Goal: Information Seeking & Learning: Learn about a topic

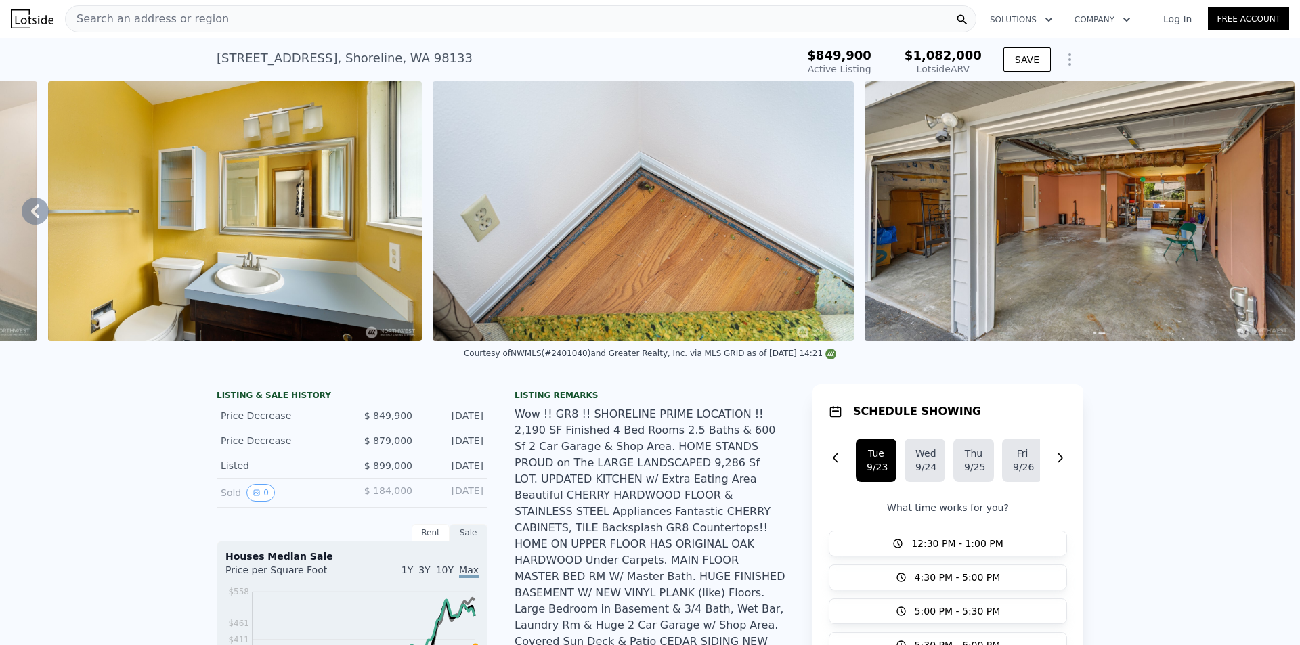
click at [255, 23] on div "Search an address or region" at bounding box center [520, 18] width 911 height 27
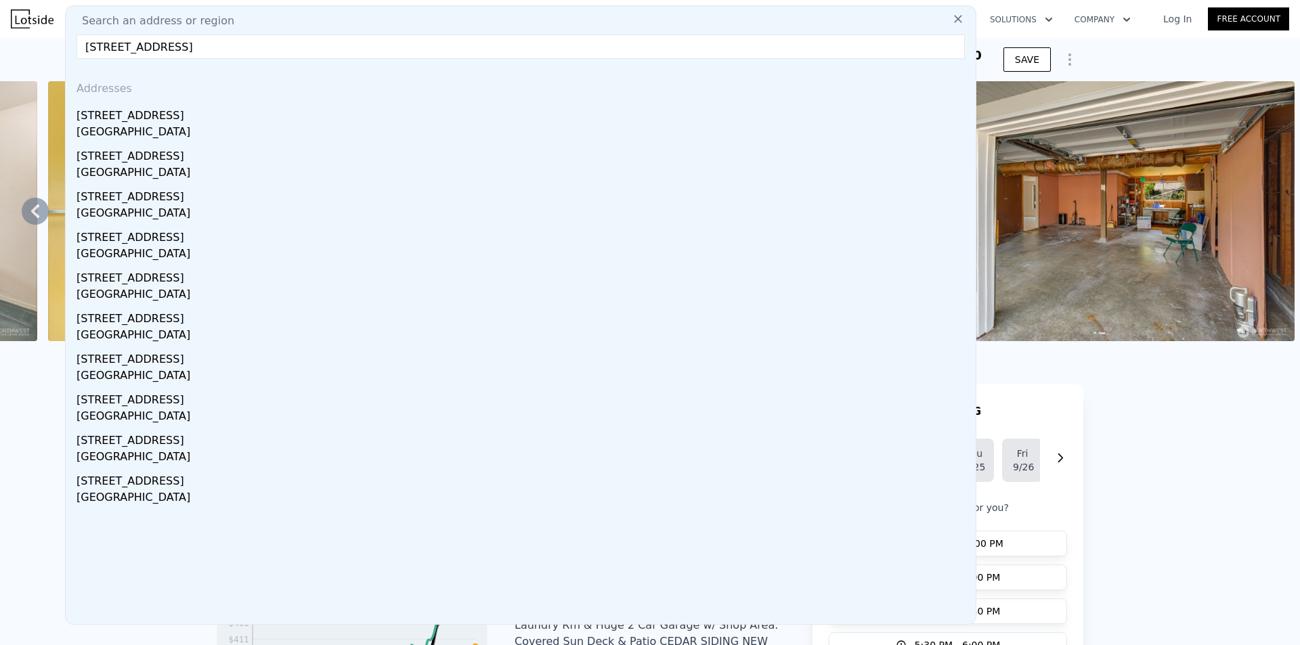
type input "[STREET_ADDRESS]"
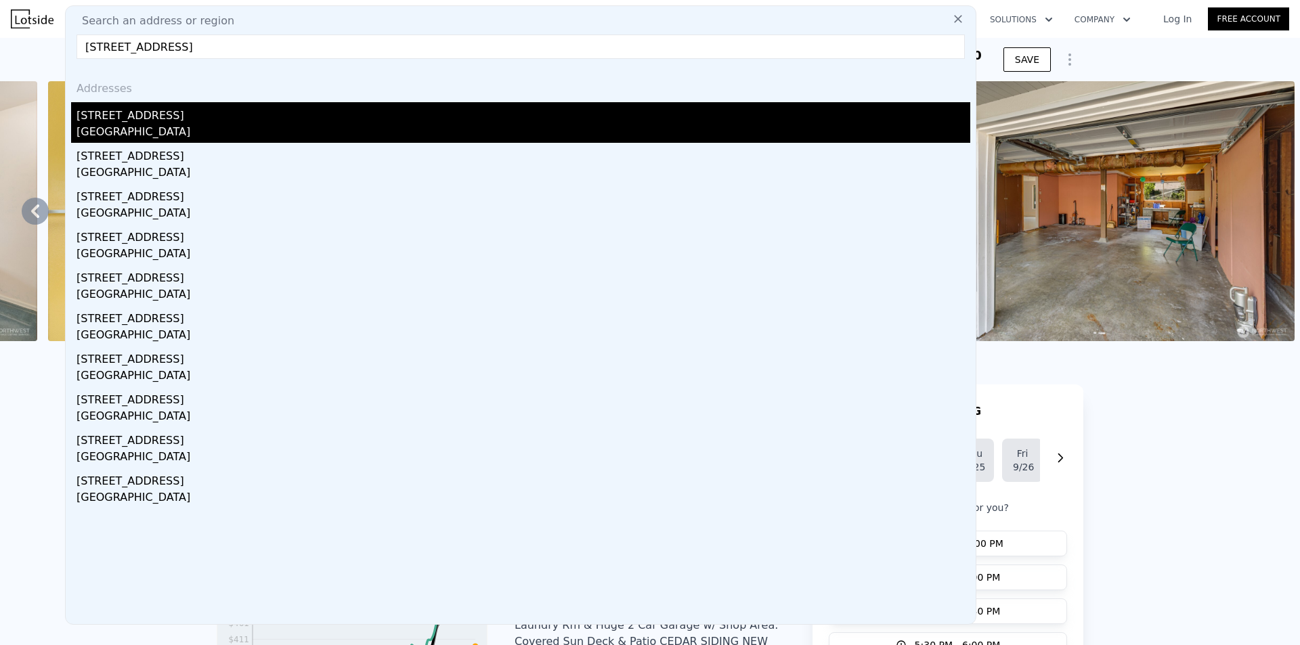
click at [190, 109] on div "[STREET_ADDRESS]" at bounding box center [524, 113] width 894 height 22
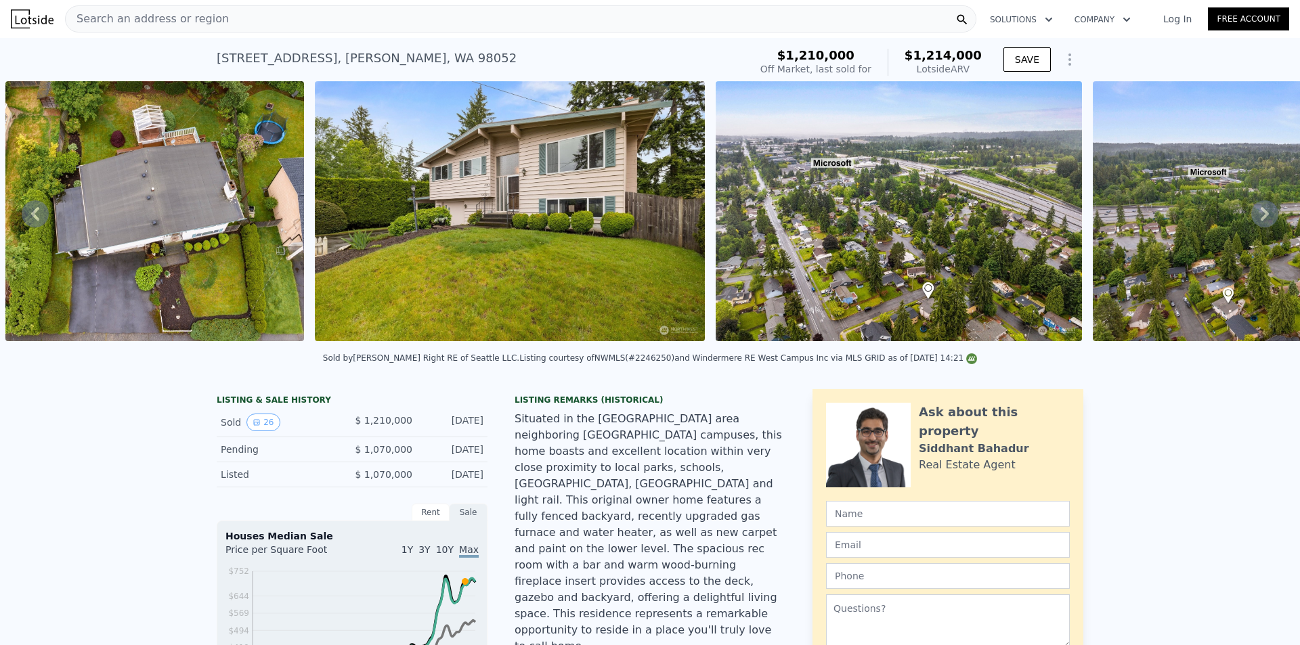
click at [324, 16] on div "Search an address or region" at bounding box center [520, 18] width 911 height 27
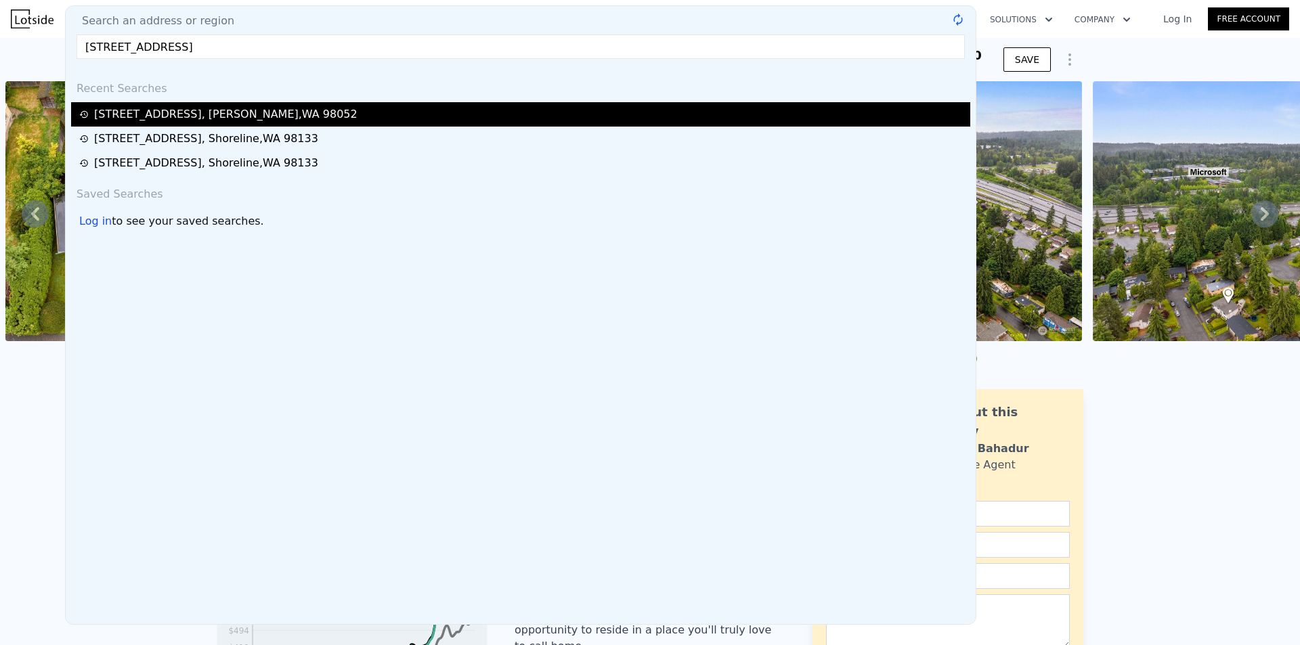
type input "[STREET_ADDRESS]"
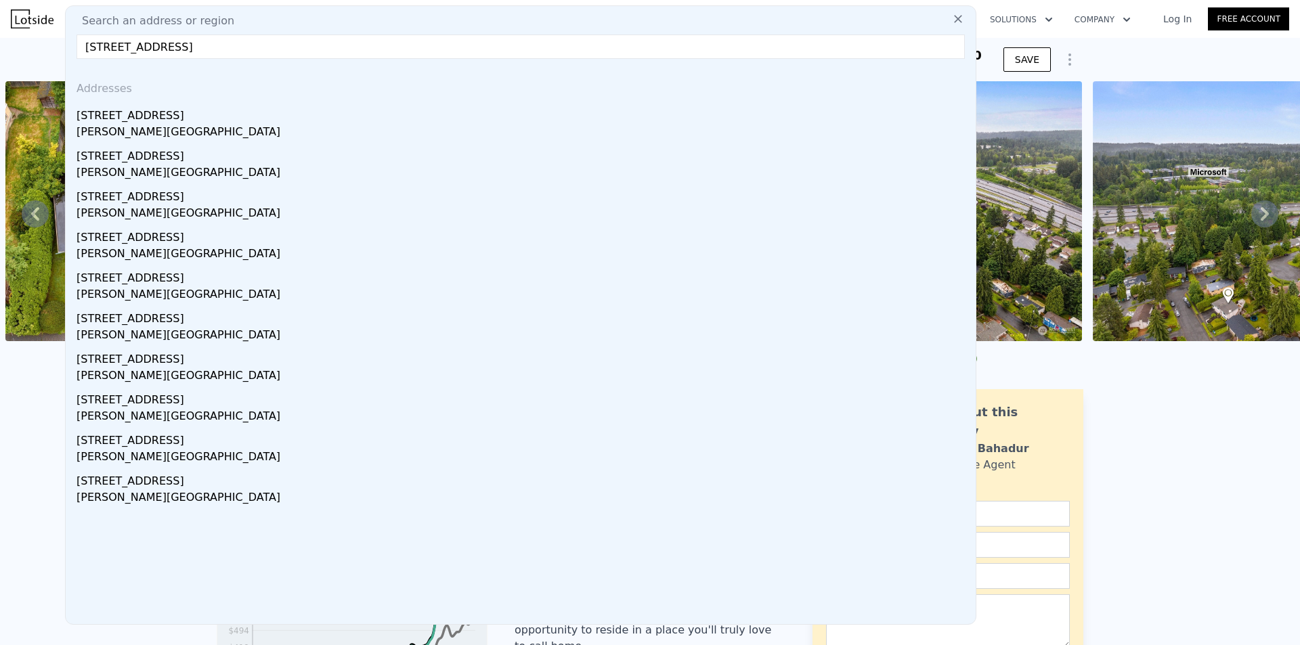
click at [177, 114] on div "[STREET_ADDRESS]" at bounding box center [524, 113] width 894 height 22
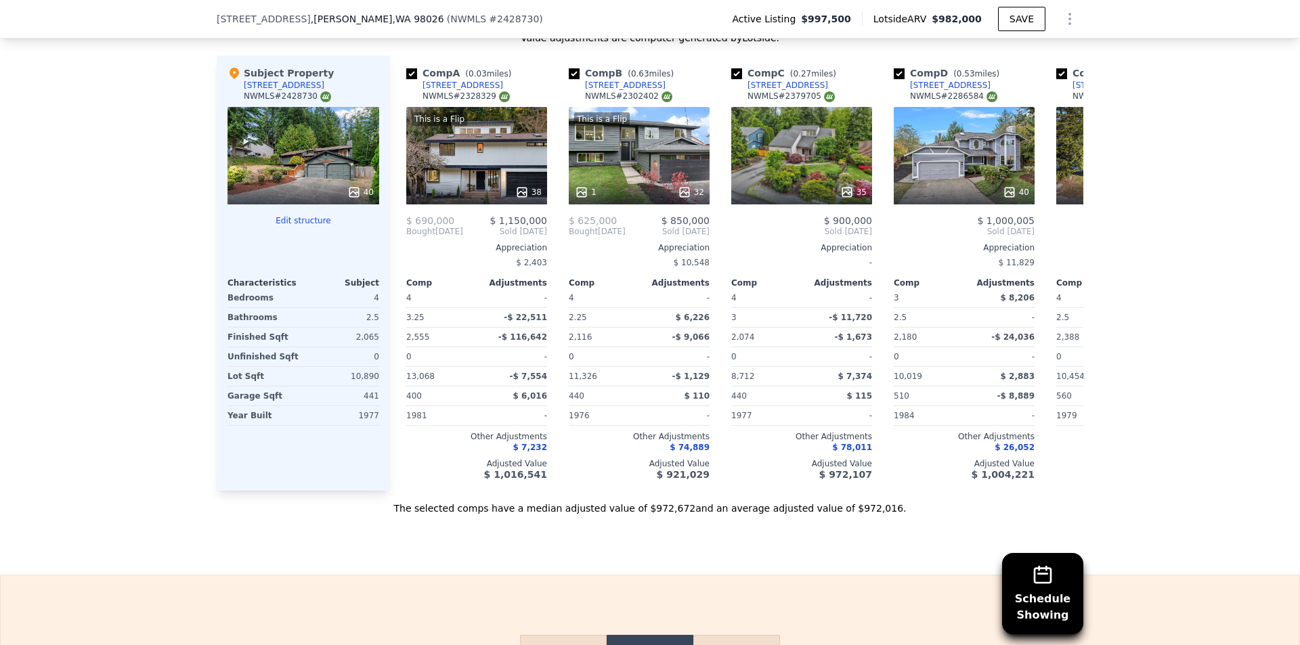
scroll to position [1490, 0]
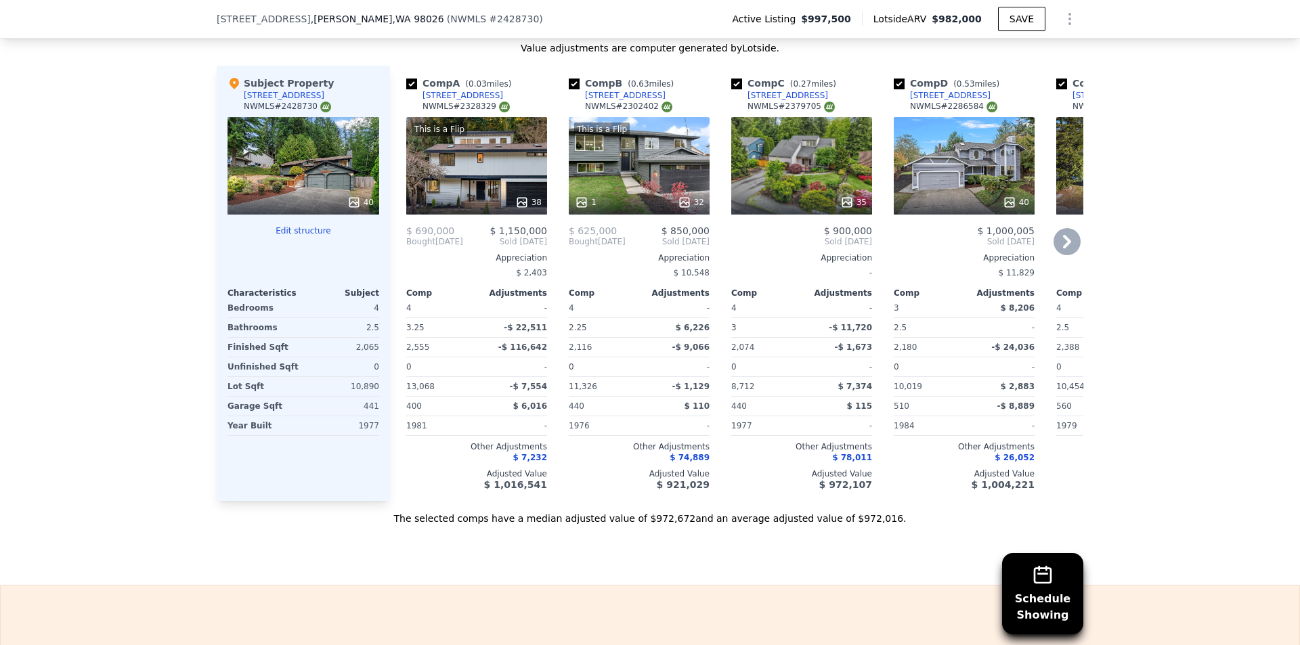
click at [509, 207] on div "38" at bounding box center [476, 203] width 129 height 14
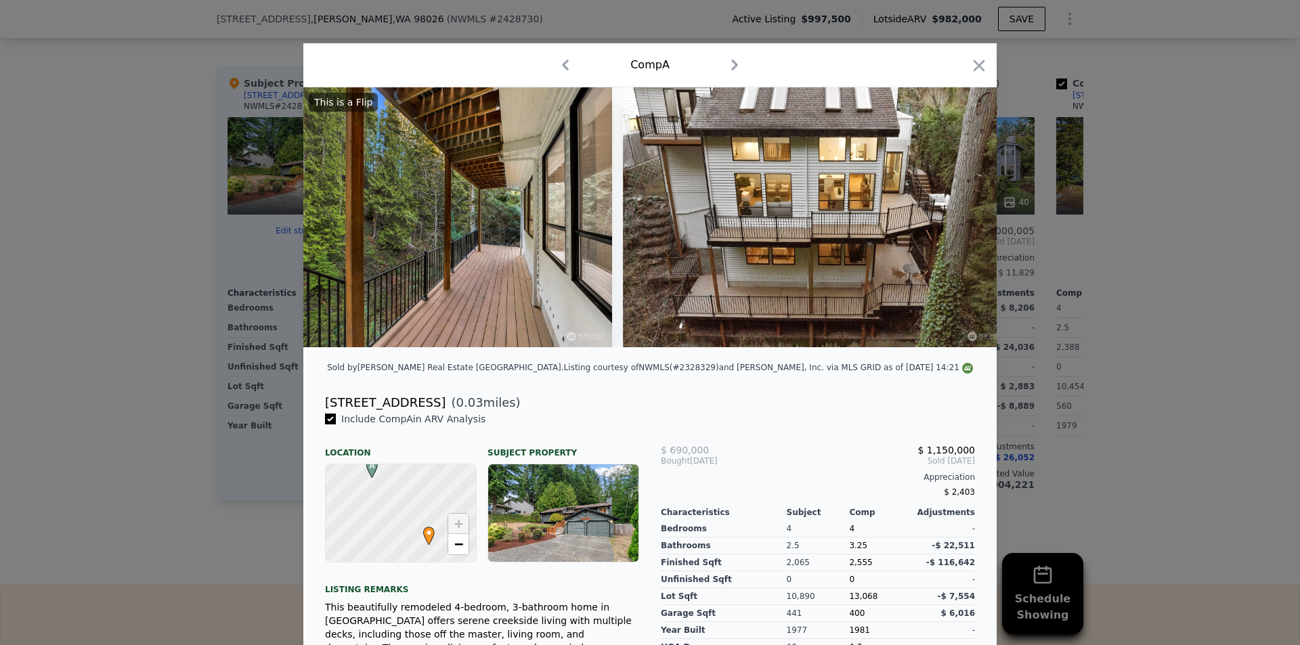
scroll to position [0, 14610]
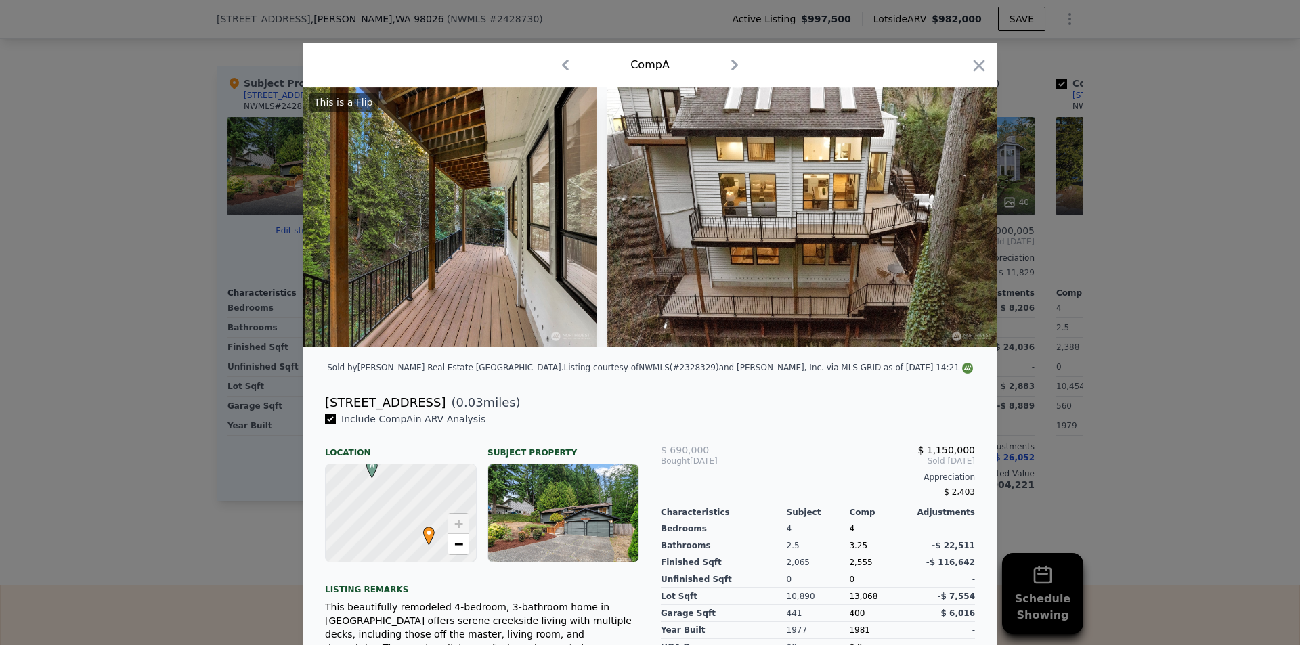
click at [985, 69] on div "Comp A" at bounding box center [649, 65] width 693 height 44
click at [981, 70] on icon "button" at bounding box center [979, 65] width 19 height 19
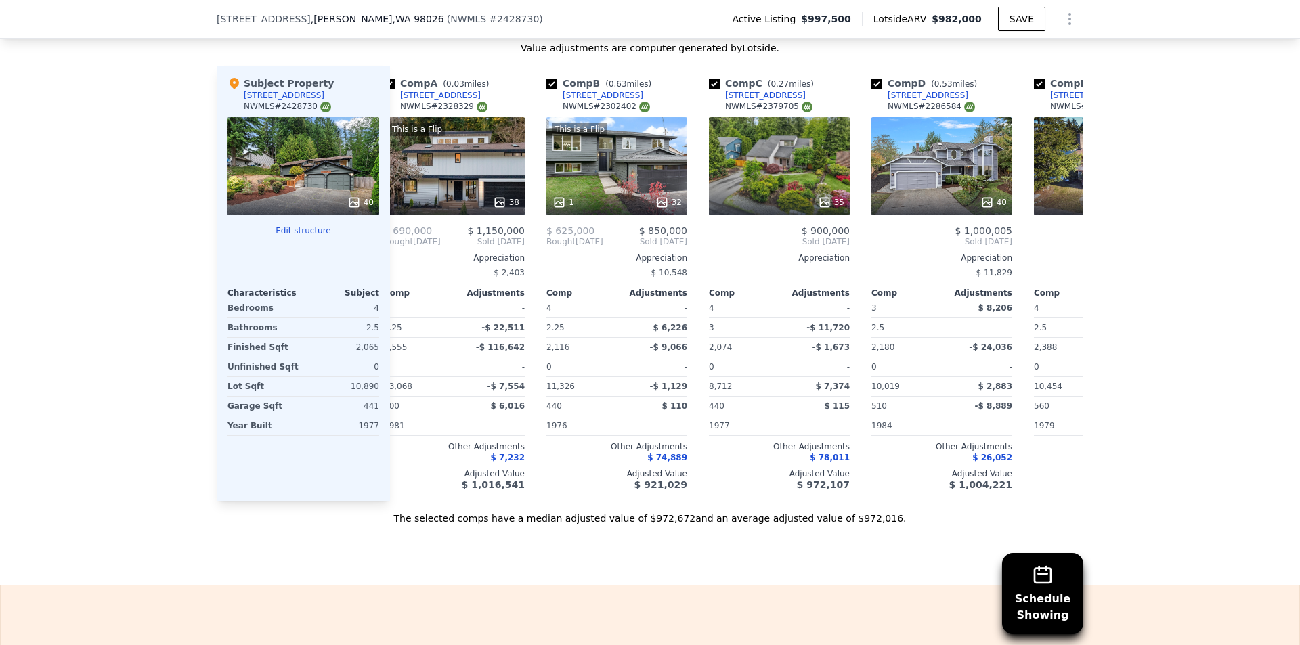
scroll to position [0, 2]
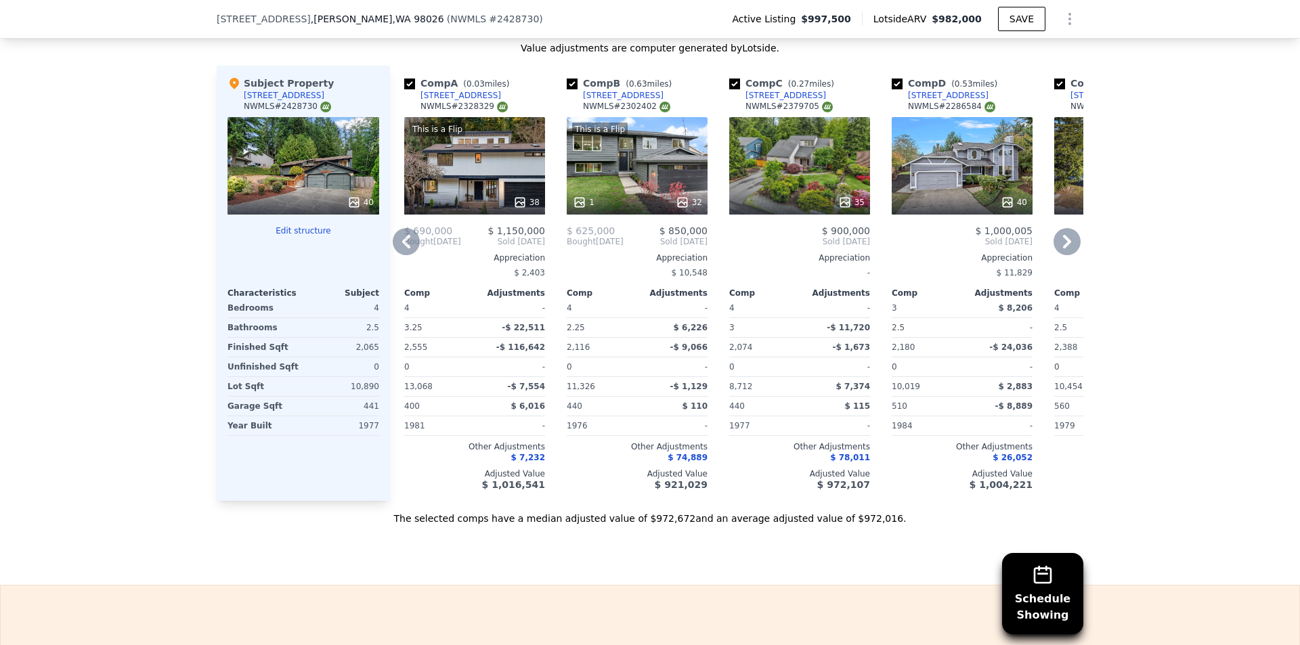
click at [614, 136] on div "This is a Flip" at bounding box center [600, 130] width 56 height 14
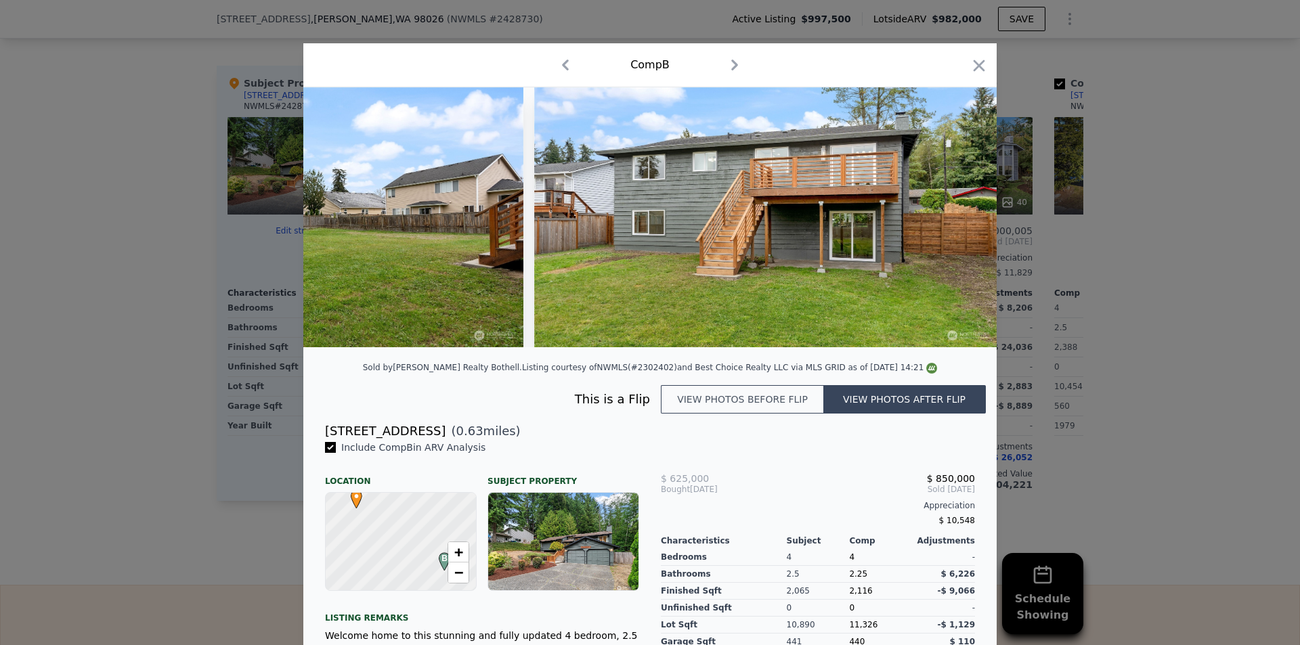
scroll to position [0, 13746]
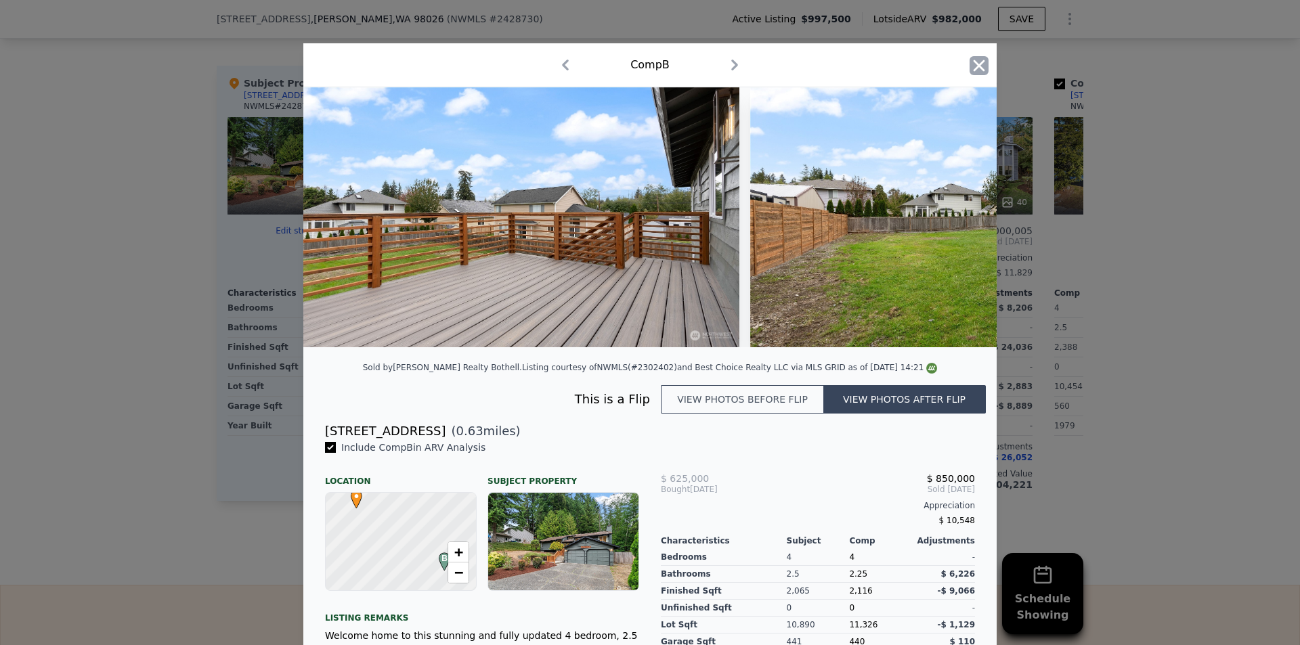
click at [981, 74] on icon "button" at bounding box center [979, 65] width 19 height 19
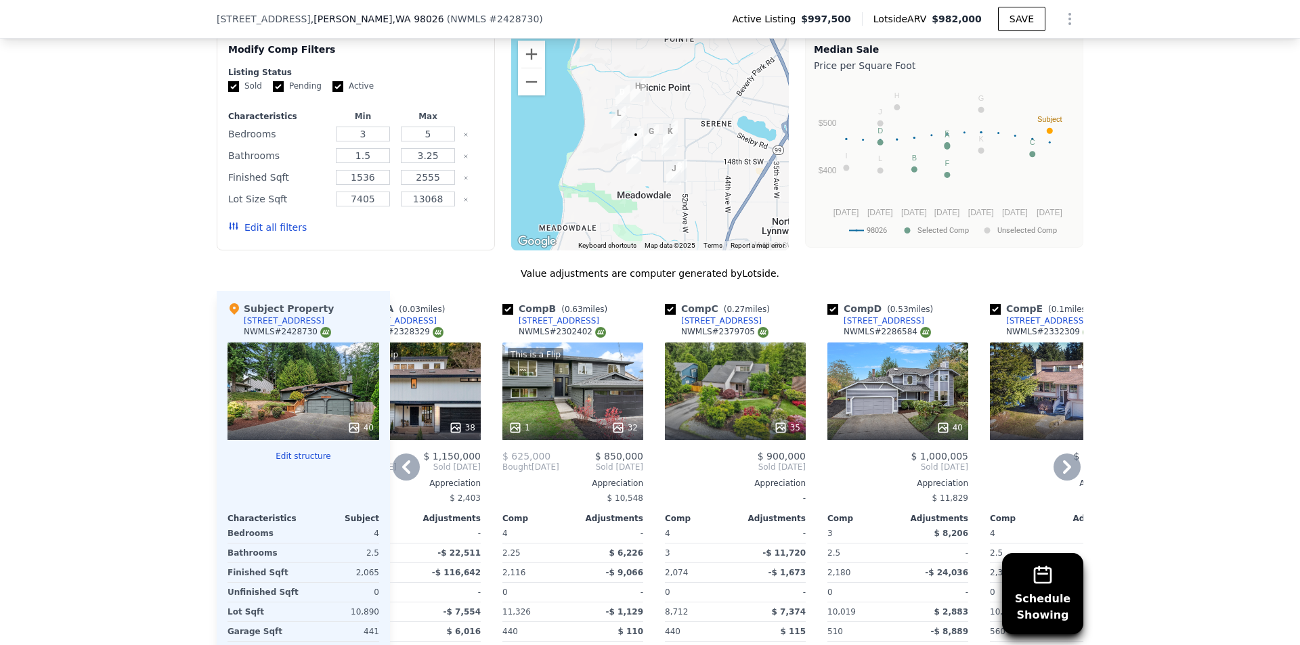
scroll to position [1580, 0]
